Goal: Transaction & Acquisition: Book appointment/travel/reservation

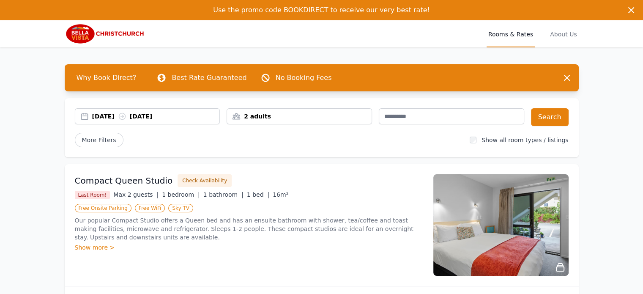
click at [290, 115] on div "2 adults" at bounding box center [299, 116] width 145 height 8
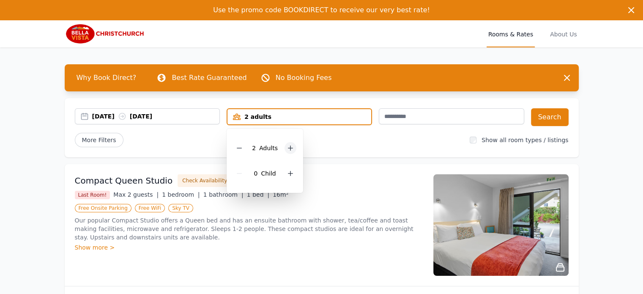
click at [287, 145] on icon at bounding box center [290, 148] width 7 height 7
click at [546, 115] on button "Search" at bounding box center [550, 117] width 38 height 18
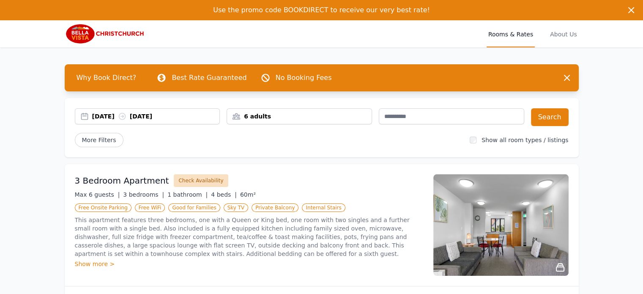
click at [199, 178] on button "Check Availability" at bounding box center [201, 180] width 54 height 13
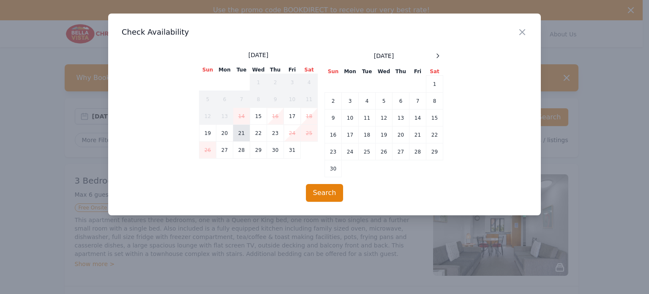
click at [240, 132] on td "21" at bounding box center [241, 133] width 17 height 17
click at [256, 131] on td "22" at bounding box center [258, 133] width 17 height 17
click at [275, 134] on td "23" at bounding box center [275, 133] width 17 height 17
click at [240, 126] on td "21" at bounding box center [241, 133] width 17 height 17
click at [257, 131] on td "22" at bounding box center [258, 133] width 17 height 17
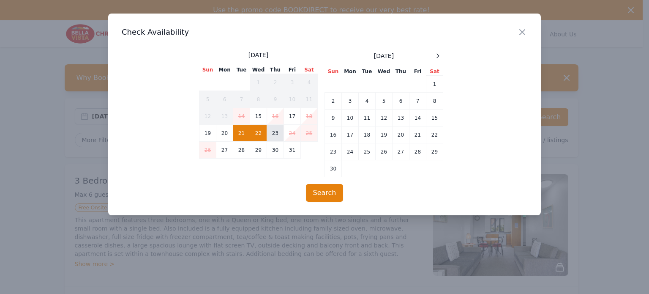
click at [273, 130] on td "23" at bounding box center [275, 133] width 17 height 17
click at [239, 131] on td "21" at bounding box center [241, 133] width 17 height 17
click at [325, 193] on button "Search" at bounding box center [325, 193] width 38 height 18
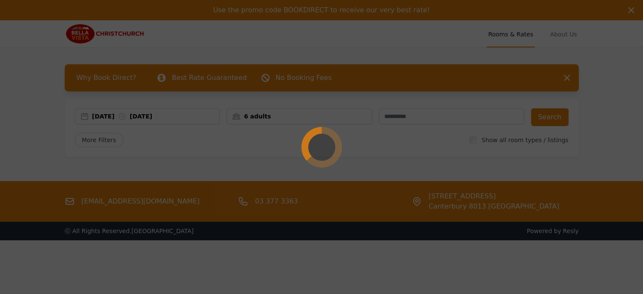
click at [554, 116] on div at bounding box center [321, 147] width 643 height 294
